Goal: Navigation & Orientation: Find specific page/section

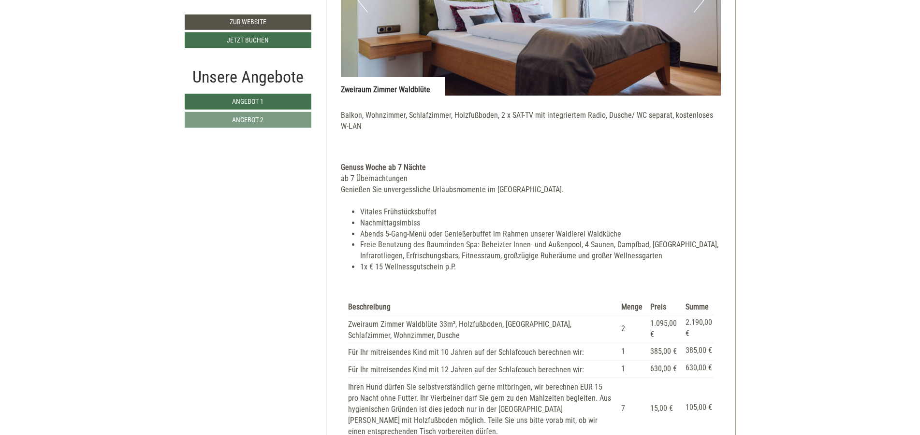
scroll to position [812, 0]
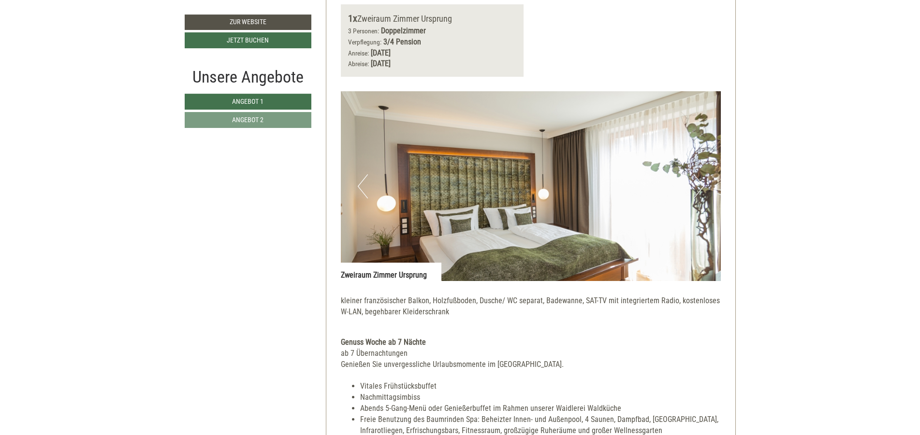
scroll to position [1566, 0]
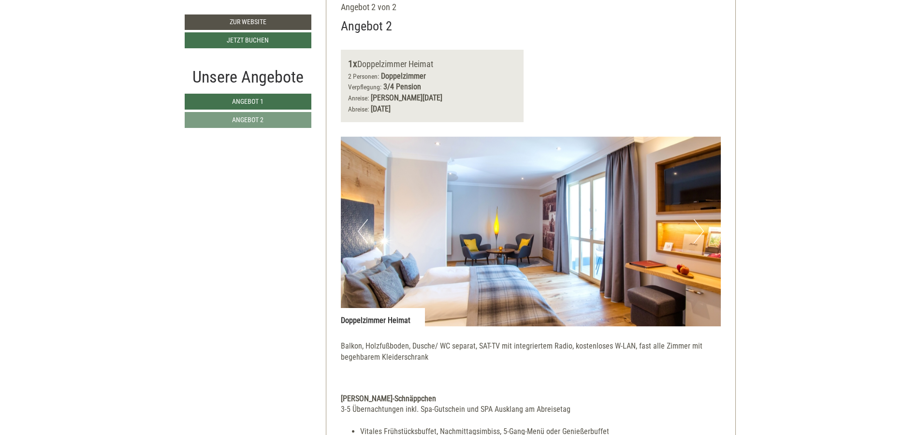
scroll to position [1508, 0]
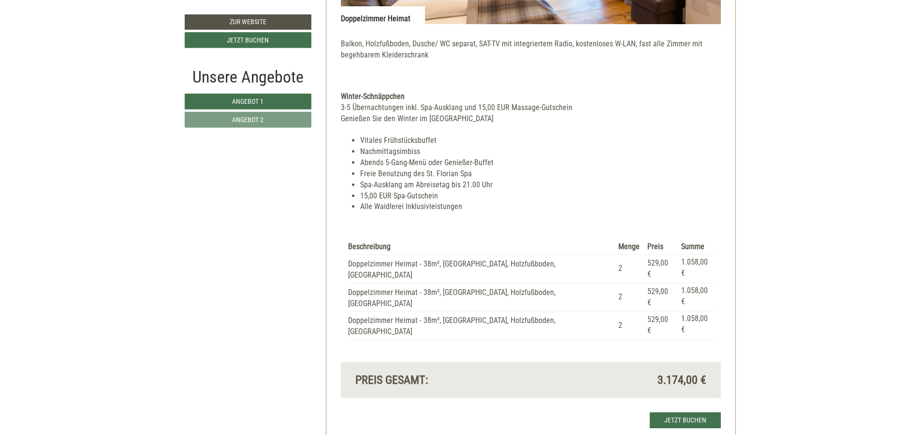
scroll to position [1798, 0]
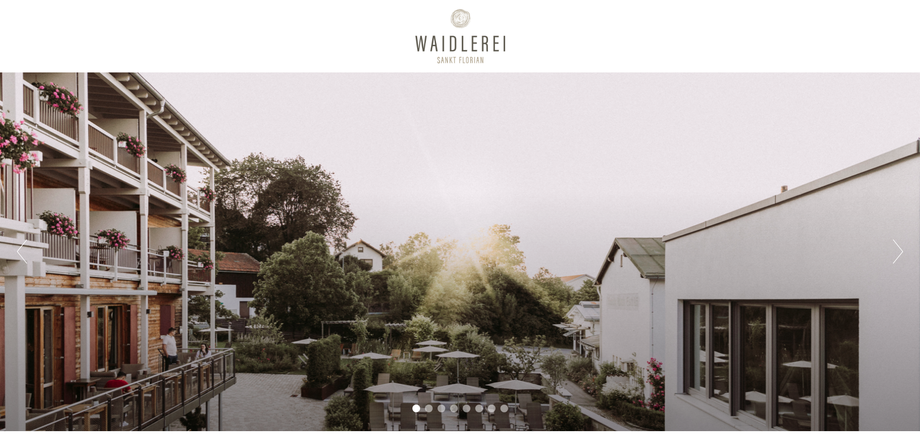
scroll to position [464, 0]
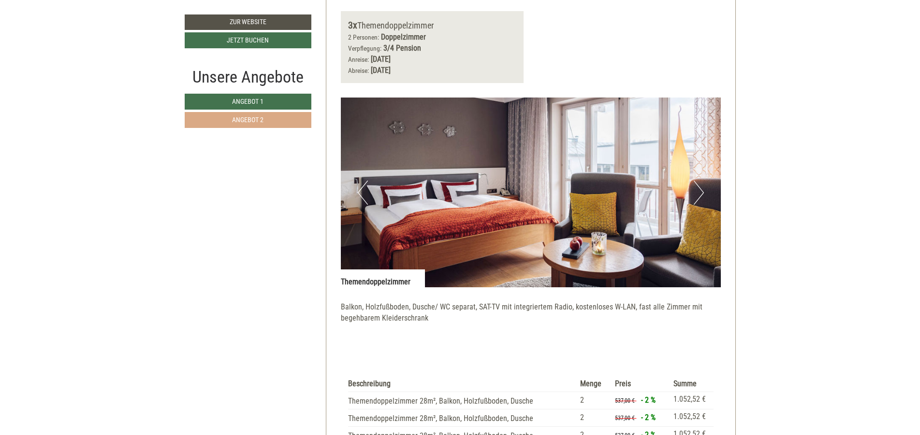
click at [294, 117] on link "Angebot 2" at bounding box center [248, 120] width 127 height 16
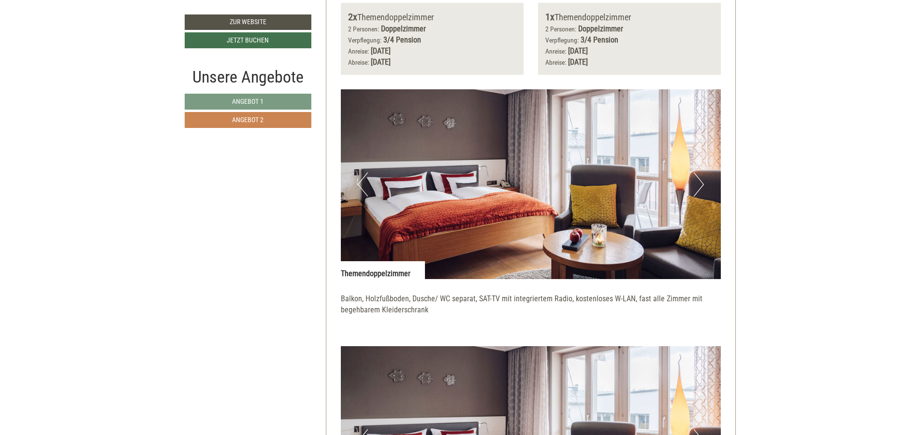
scroll to position [994, 0]
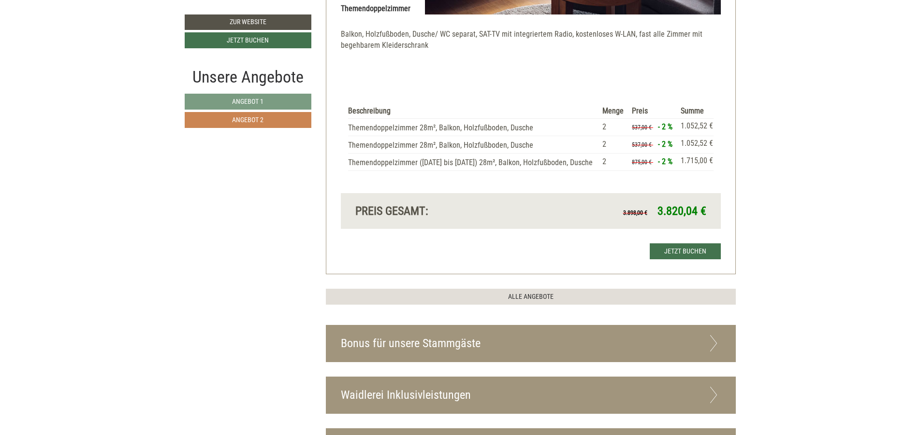
click at [292, 128] on link "Angebot 2" at bounding box center [248, 120] width 127 height 16
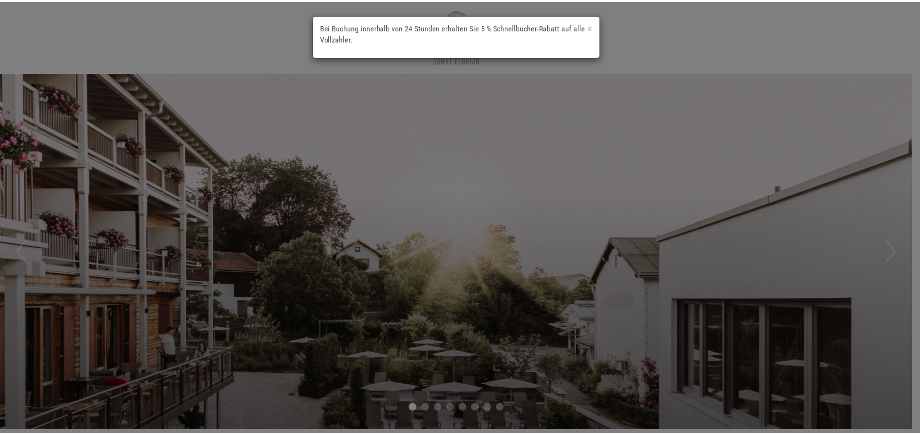
scroll to position [406, 0]
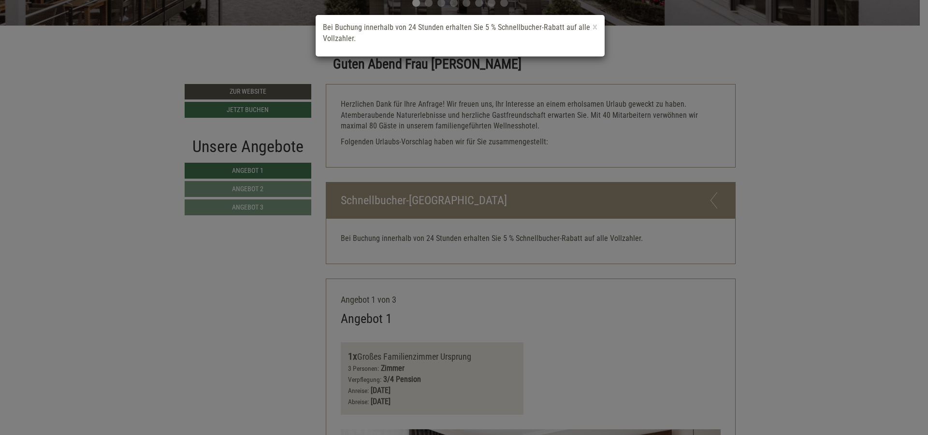
click at [598, 29] on div "× Bei Buchung innerhalb von 24 Stunden erhalten Sie 5 % Schnellbucher-Rabatt au…" at bounding box center [460, 36] width 289 height 42
click at [594, 30] on span "×" at bounding box center [595, 27] width 5 height 12
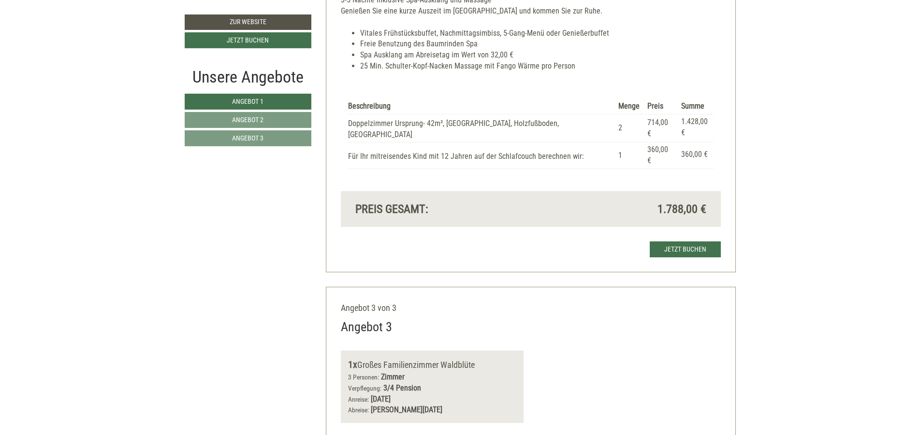
scroll to position [2088, 0]
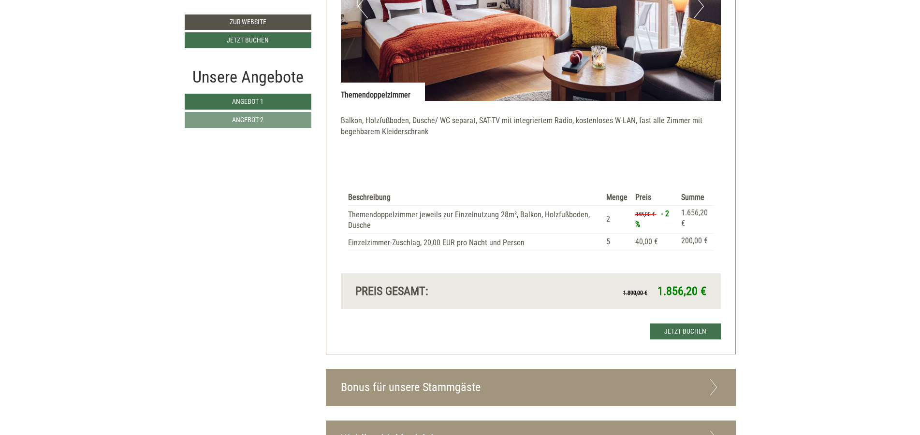
scroll to position [1450, 0]
